Goal: Navigation & Orientation: Find specific page/section

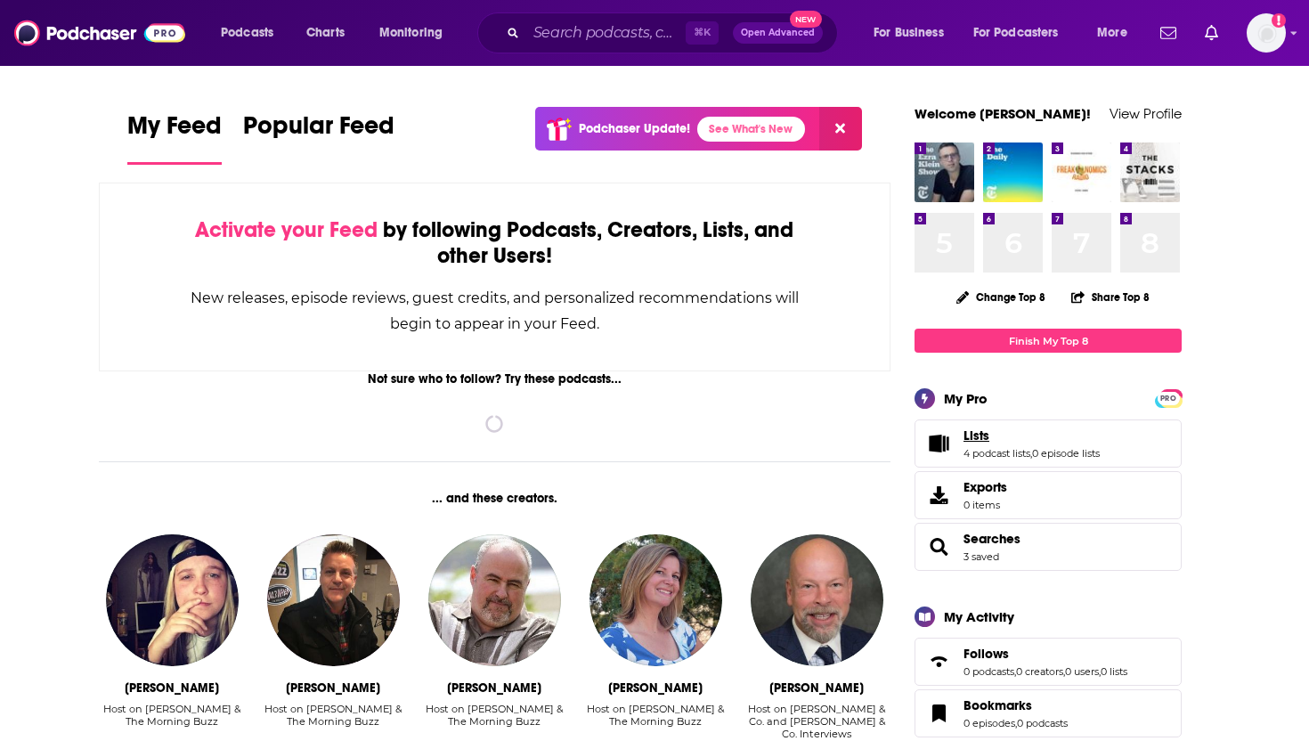
click at [1083, 437] on link "Lists" at bounding box center [1032, 436] width 136 height 16
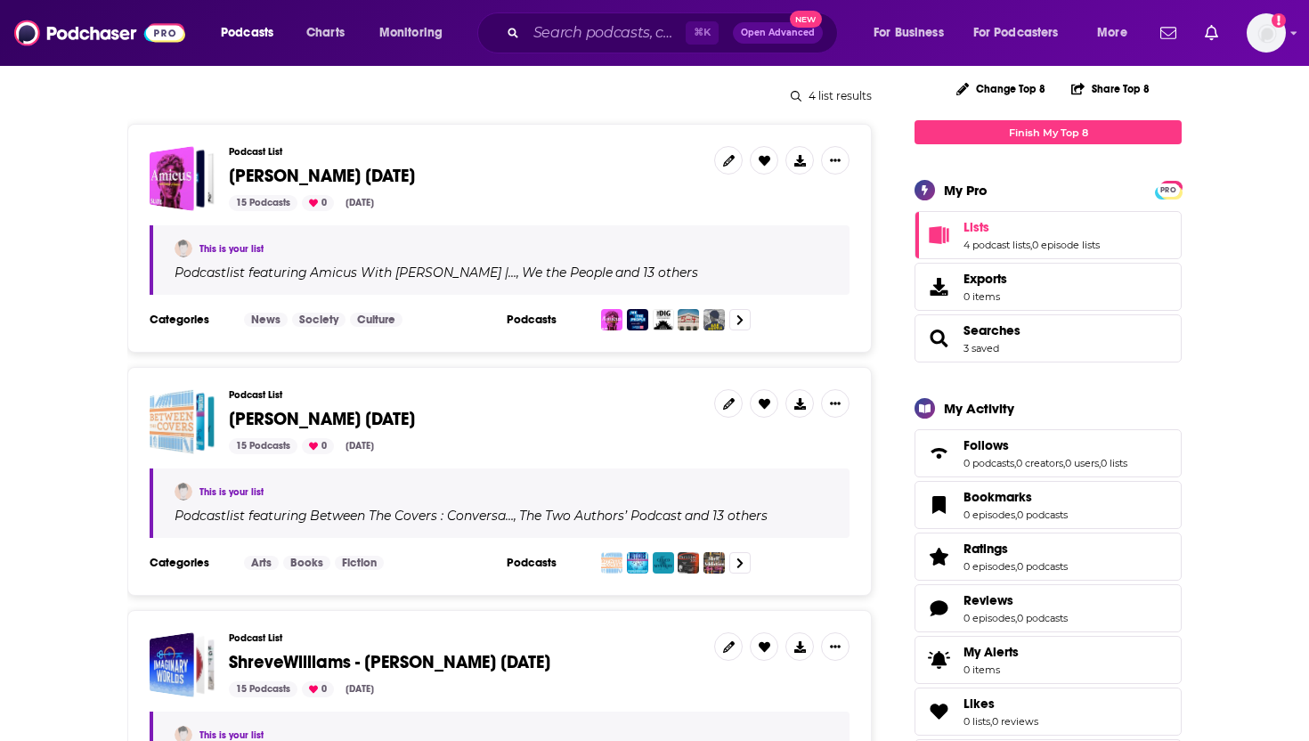
scroll to position [296, 0]
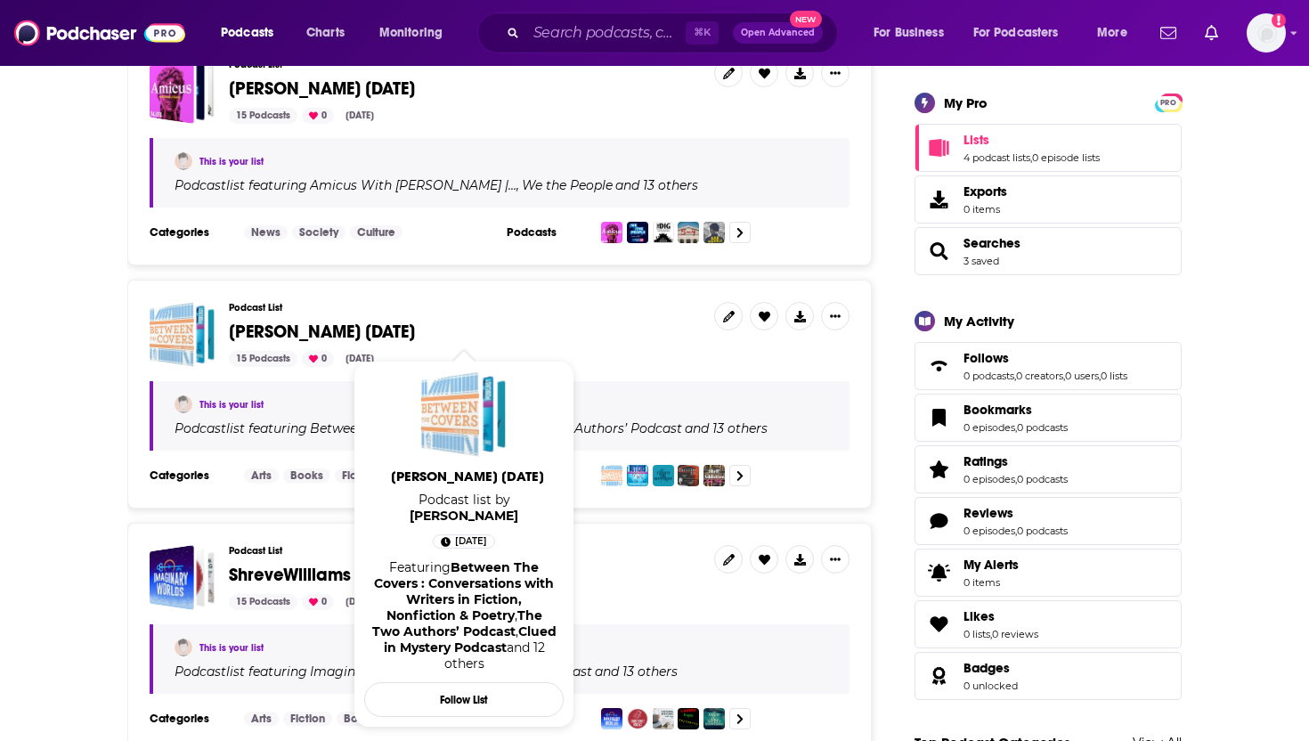
click at [565, 325] on span "[PERSON_NAME] [DATE]" at bounding box center [464, 332] width 471 height 20
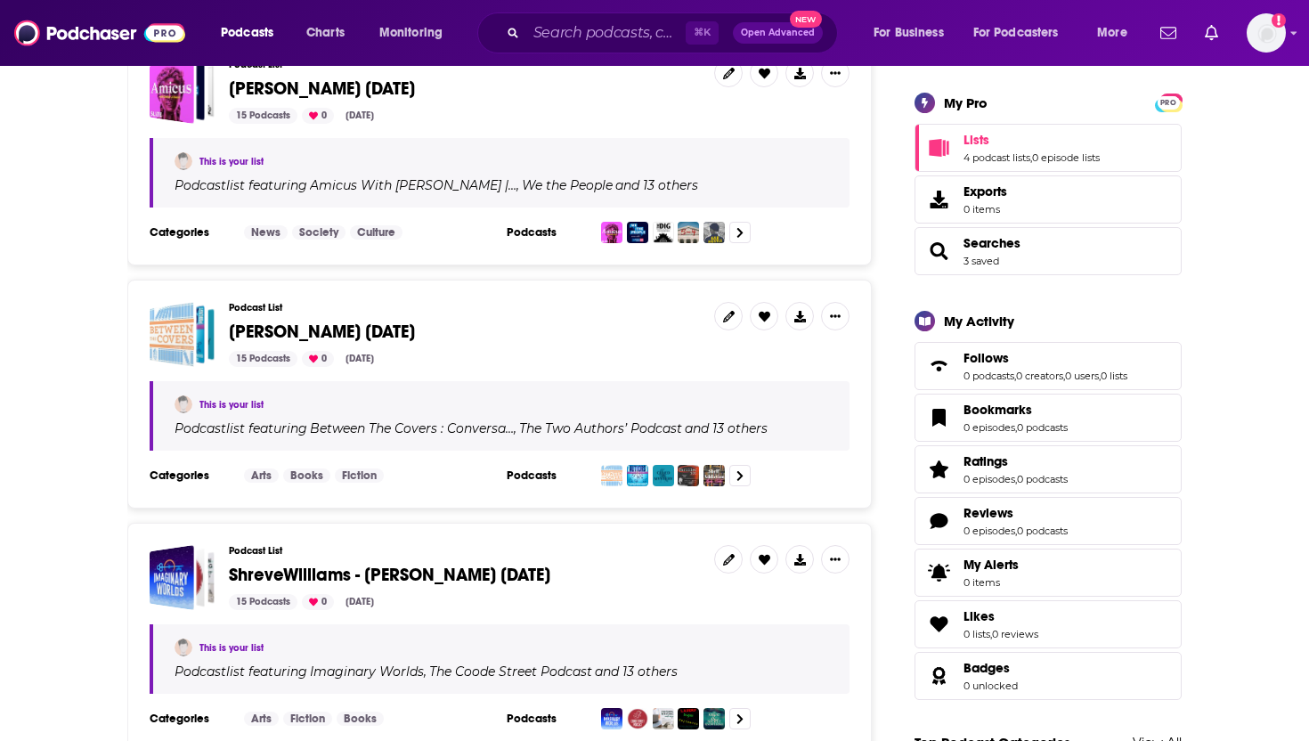
click at [470, 406] on div "This is your list" at bounding box center [502, 404] width 654 height 18
click at [496, 429] on h4 "Between The Covers : Conversa…" at bounding box center [412, 428] width 204 height 14
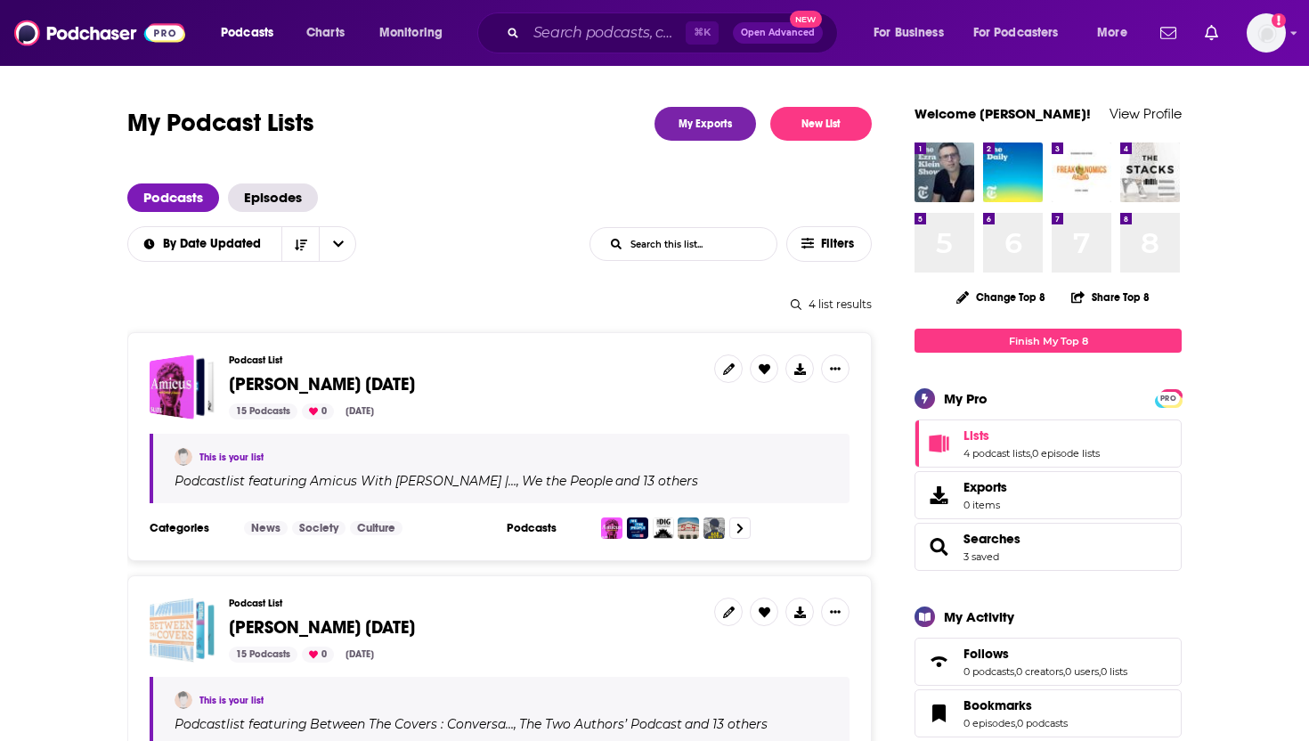
click at [174, 632] on div "Jaime Parker Stickle 6/5/25" at bounding box center [172, 630] width 45 height 65
